Goal: Task Accomplishment & Management: Complete application form

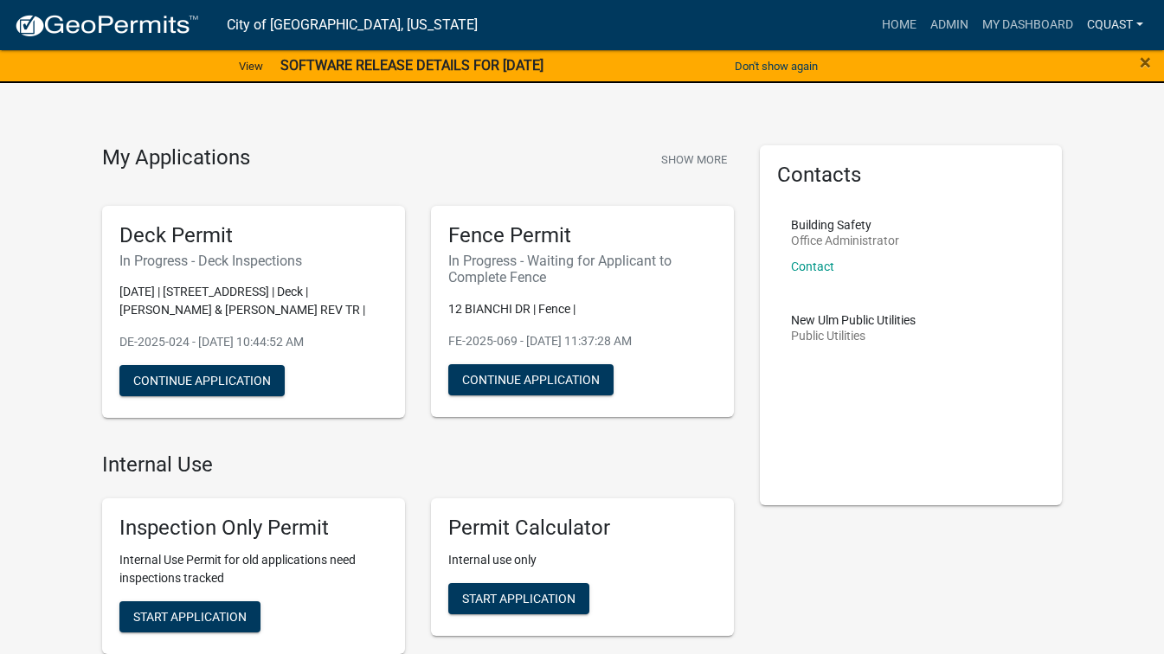
click at [1124, 21] on link "cquast" at bounding box center [1115, 25] width 70 height 33
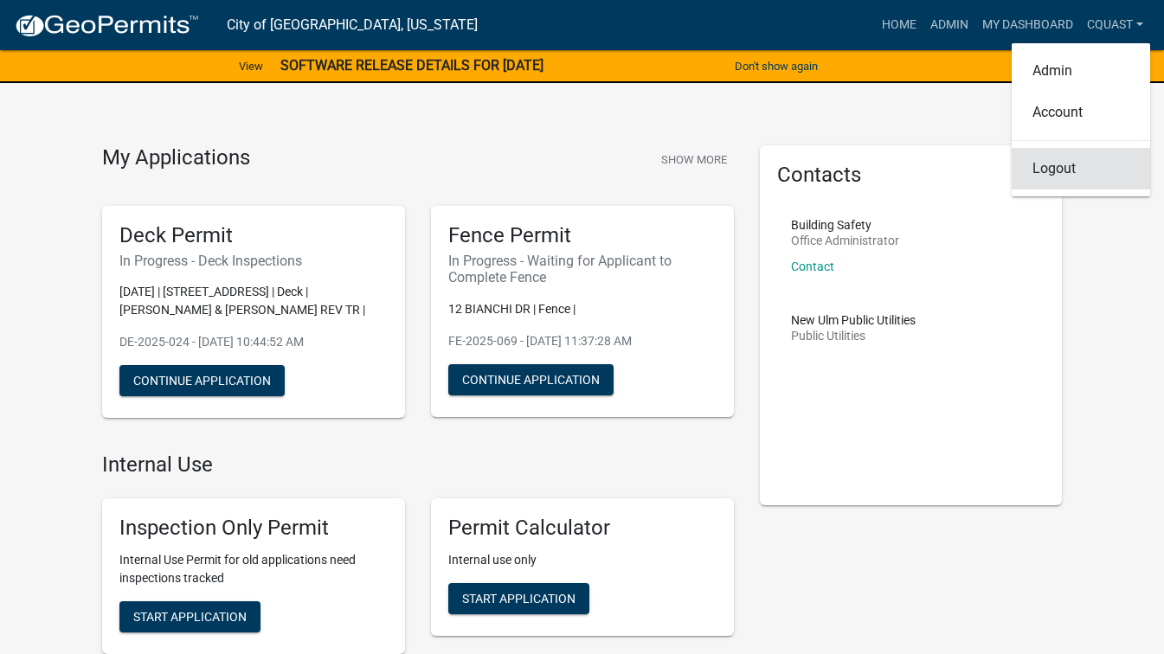
click at [1066, 172] on link "Logout" at bounding box center [1081, 169] width 139 height 42
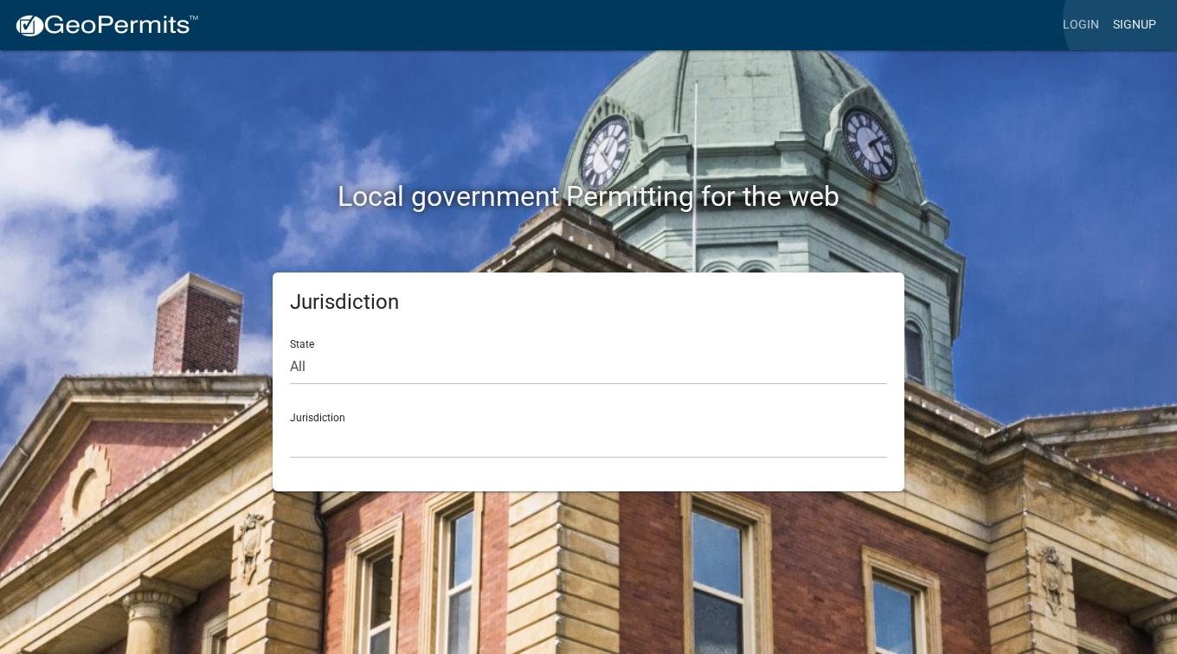
click at [1134, 20] on link "Signup" at bounding box center [1134, 25] width 57 height 33
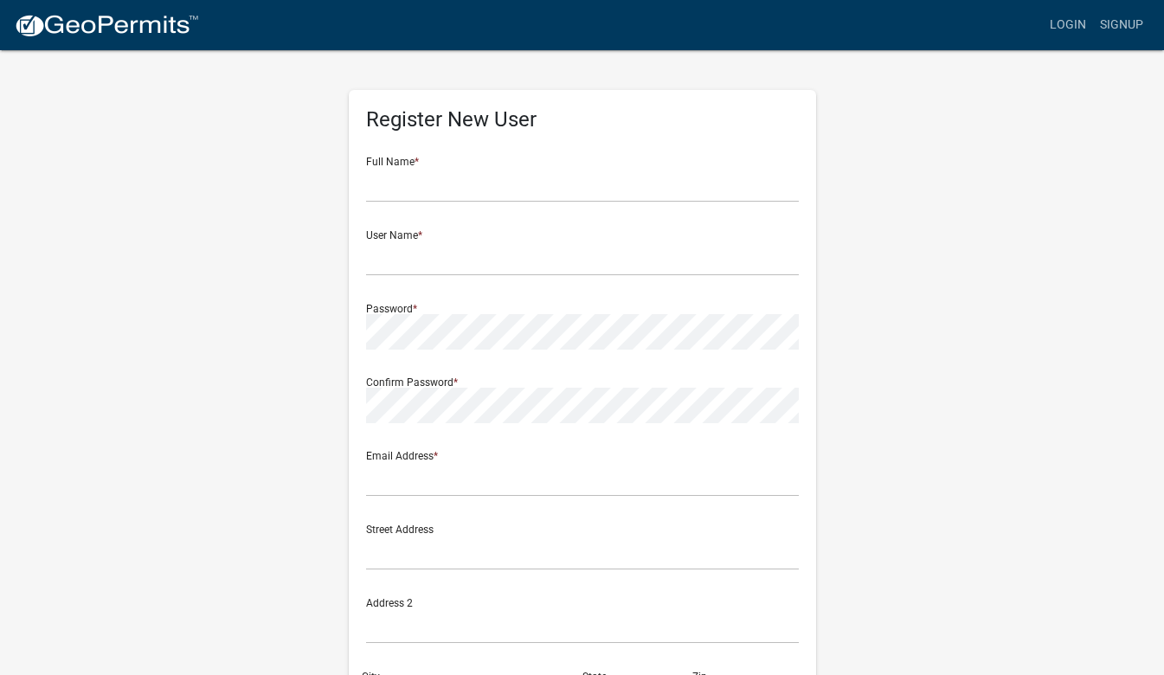
click at [66, 19] on img at bounding box center [106, 26] width 185 height 26
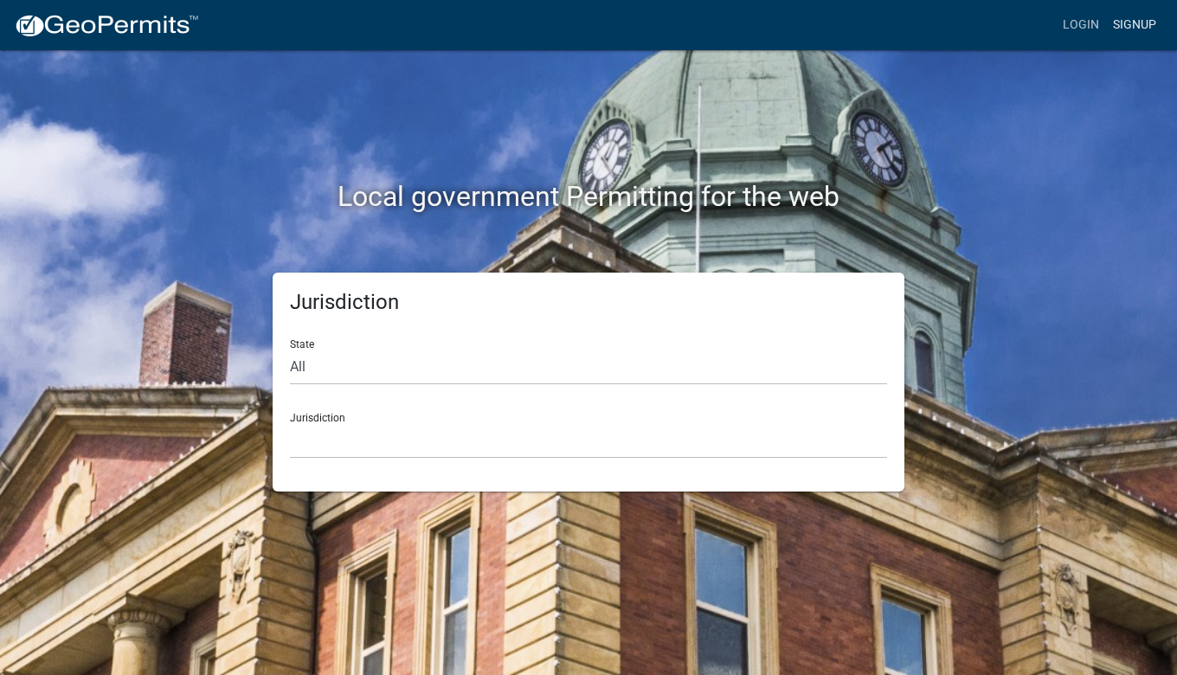
click at [1151, 29] on link "Signup" at bounding box center [1134, 25] width 57 height 33
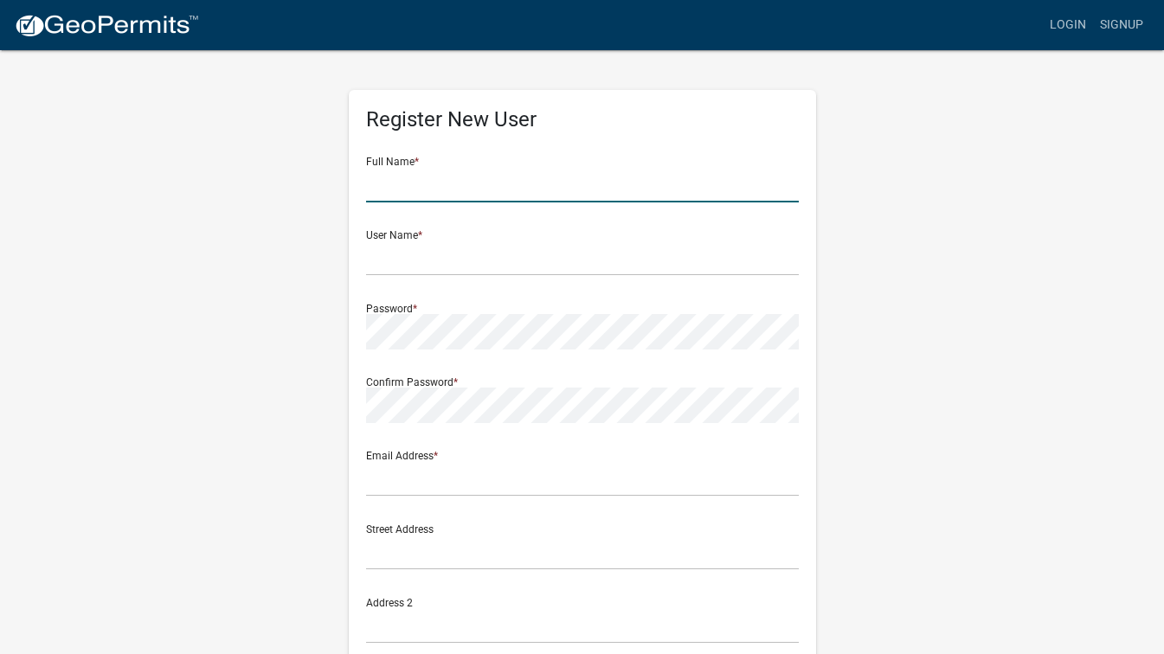
click at [404, 190] on input "text" at bounding box center [582, 184] width 433 height 35
click at [715, 188] on input "text" at bounding box center [582, 184] width 433 height 35
type input "j"
type input "[PERSON_NAME]"
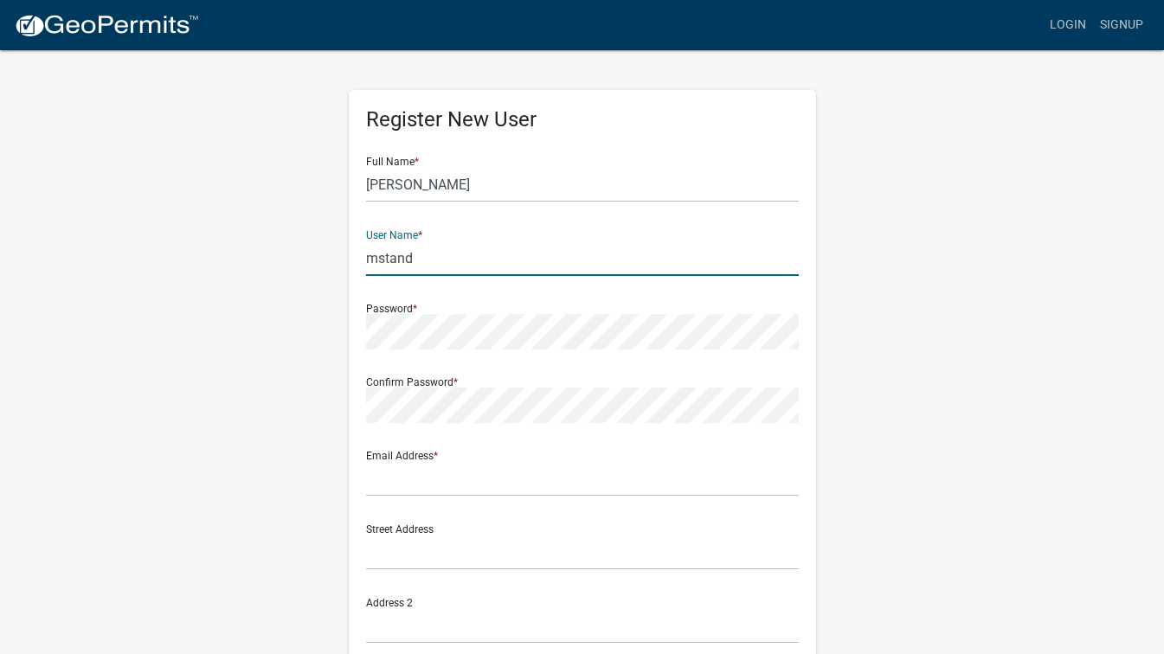
type input "mstand"
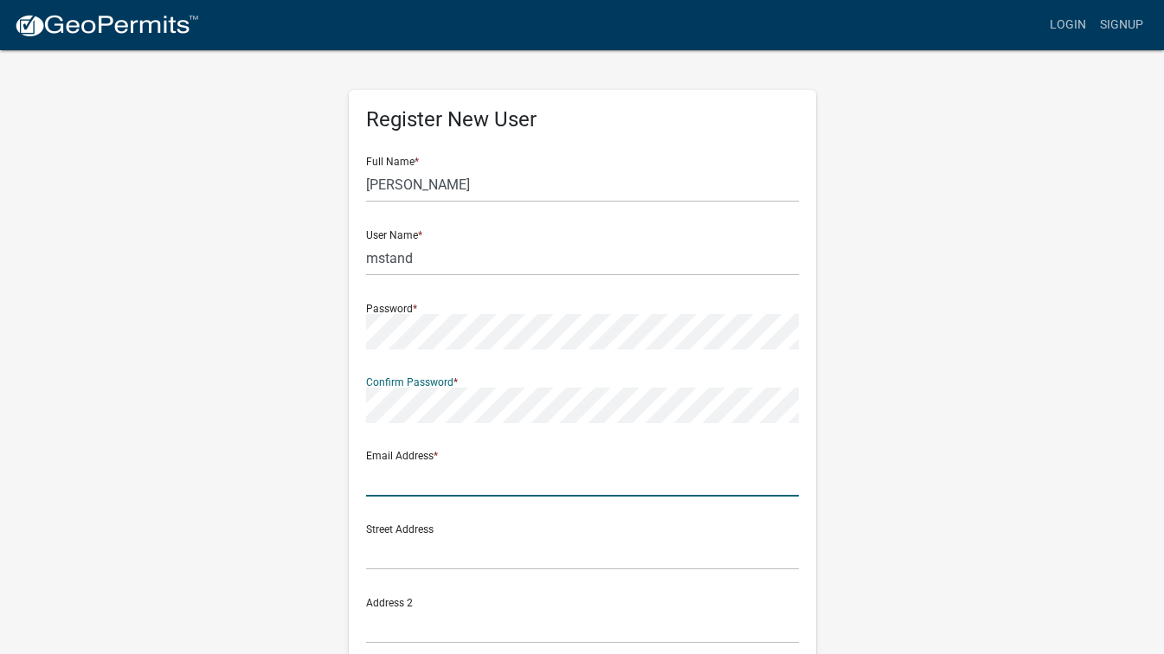
click at [718, 472] on input "text" at bounding box center [582, 478] width 433 height 35
type input "[EMAIL_ADDRESS][DOMAIN_NAME]"
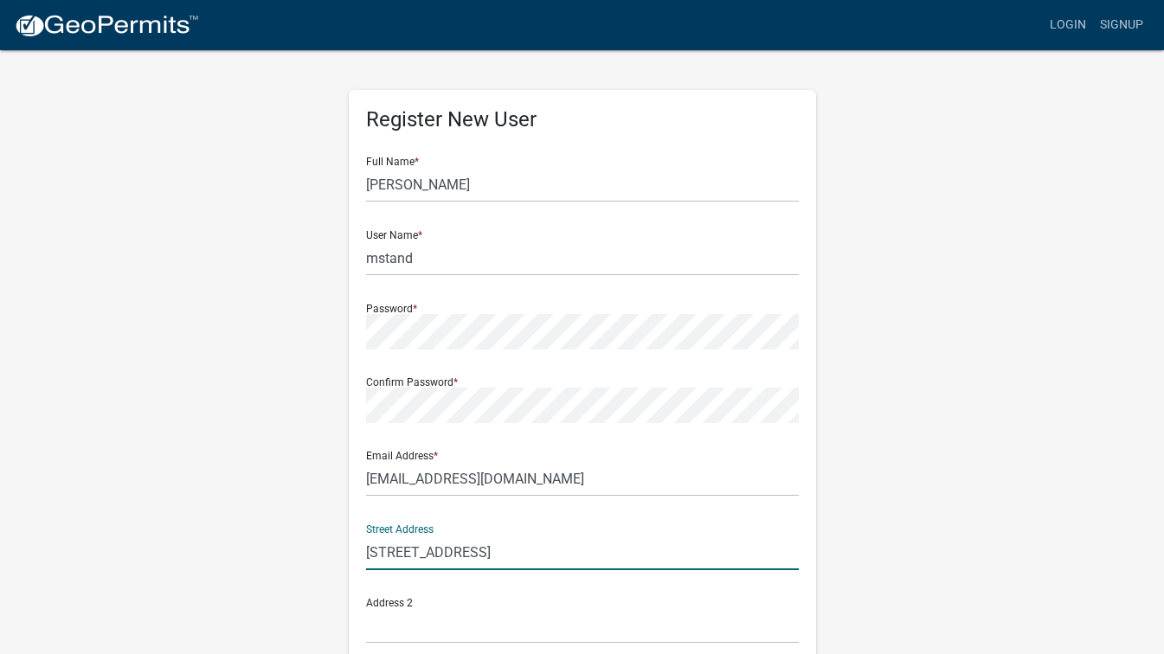
type input "[STREET_ADDRESS]"
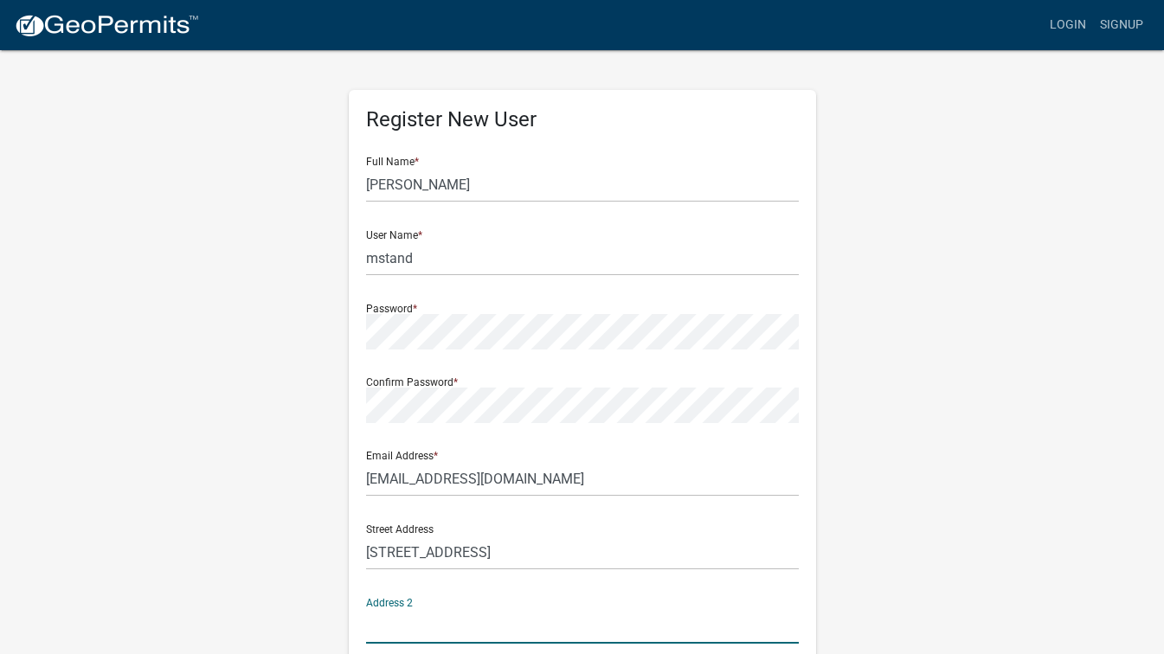
click at [693, 627] on input "text" at bounding box center [582, 626] width 433 height 35
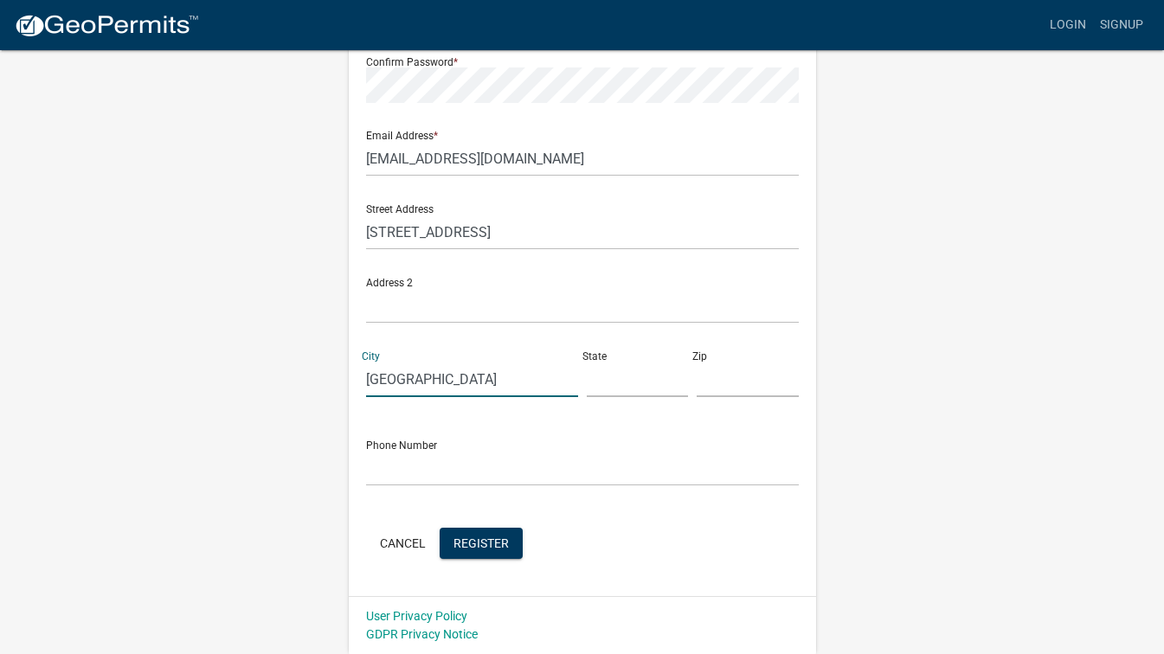
type input "[GEOGRAPHIC_DATA]"
type input "m"
type input "MN"
type input "56073"
click at [574, 481] on input "text" at bounding box center [582, 468] width 433 height 35
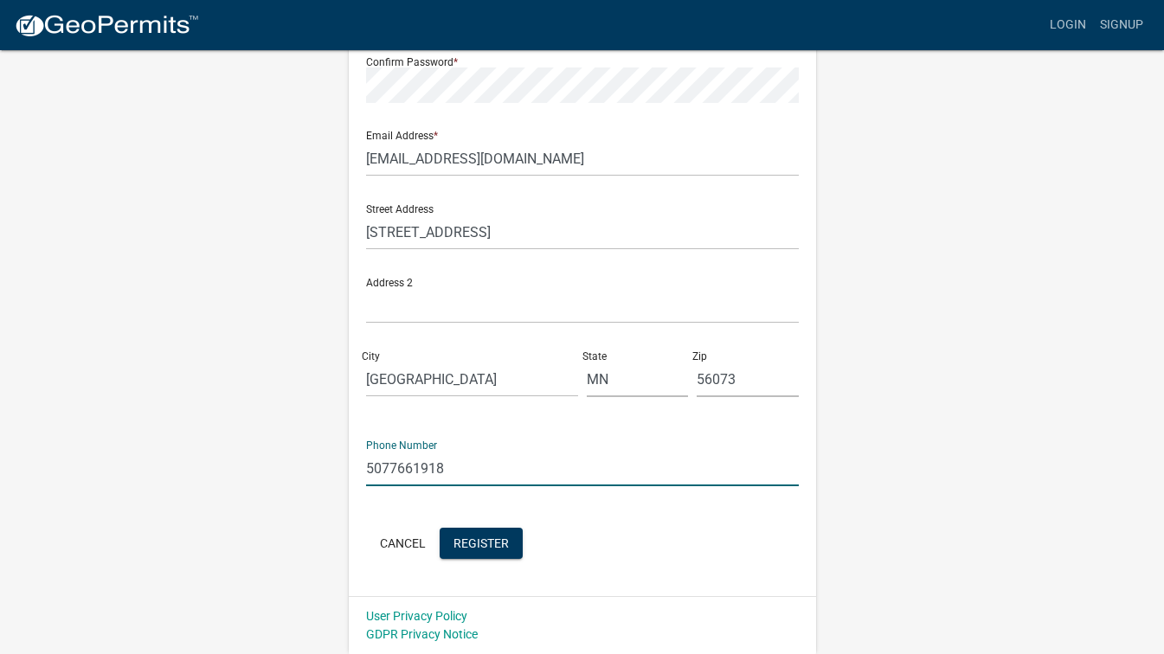
type input "5077661918"
click at [490, 538] on span "Register" at bounding box center [481, 543] width 55 height 14
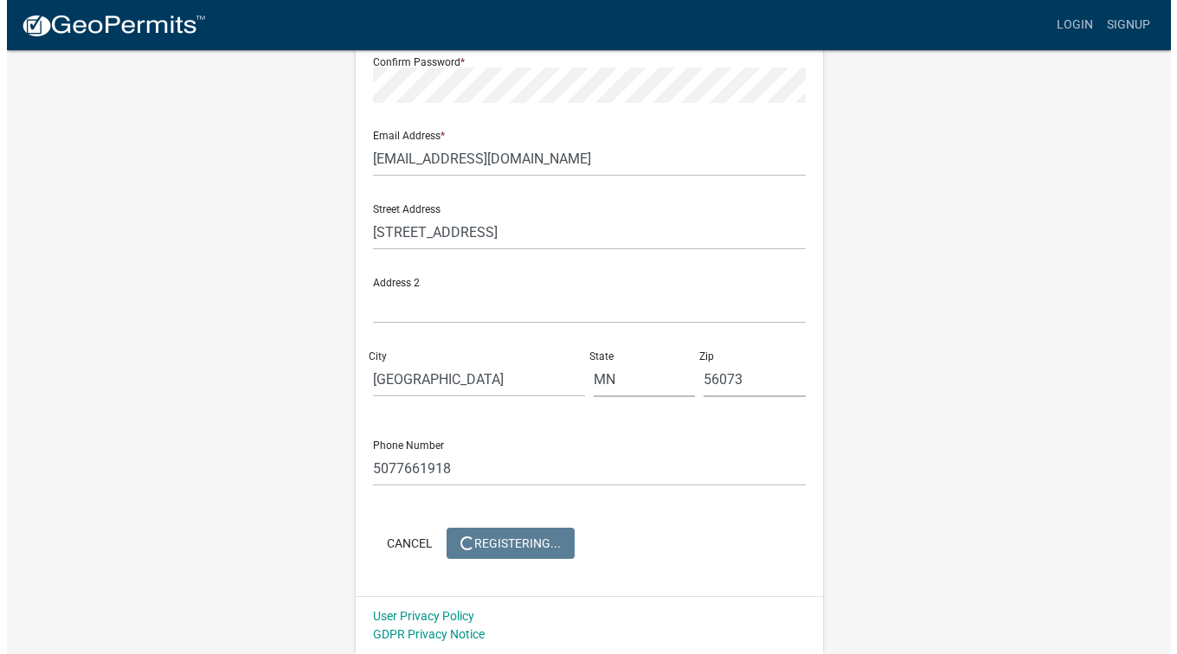
scroll to position [0, 0]
